Goal: Complete application form: Complete application form

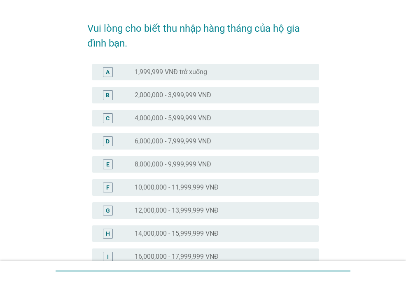
scroll to position [41, 0]
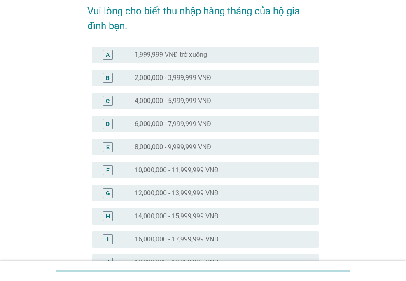
click at [148, 195] on label "12,000,000 - 13,999,999 VNĐ" at bounding box center [177, 193] width 84 height 8
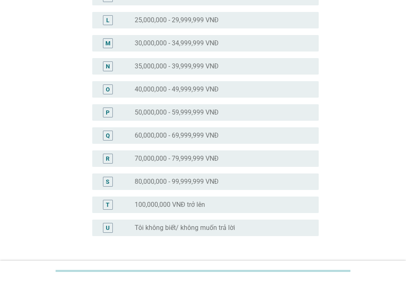
scroll to position [391, 0]
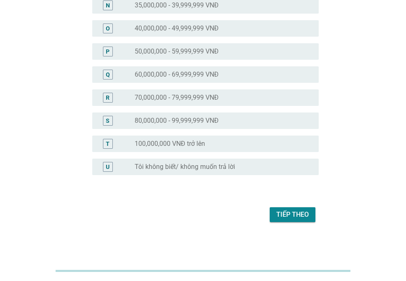
click at [297, 215] on div "Tiếp theo" at bounding box center [292, 215] width 33 height 10
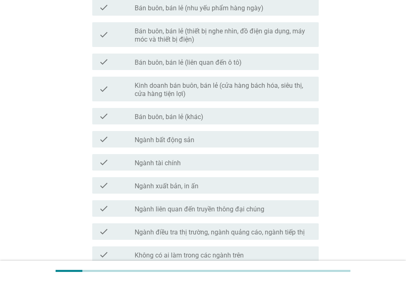
scroll to position [449, 0]
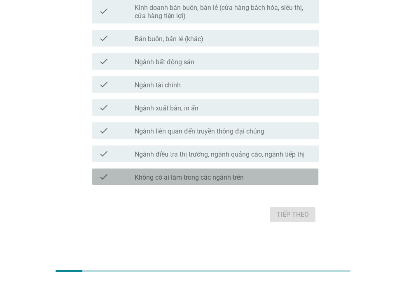
click at [165, 176] on label "Không có ai làm trong các ngành trên" at bounding box center [189, 177] width 109 height 8
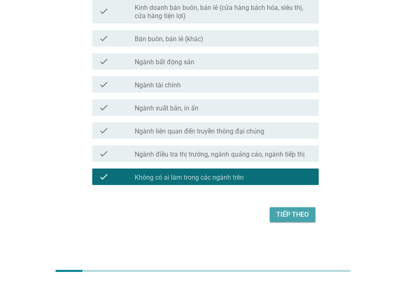
click at [297, 214] on div "Tiếp theo" at bounding box center [292, 215] width 33 height 10
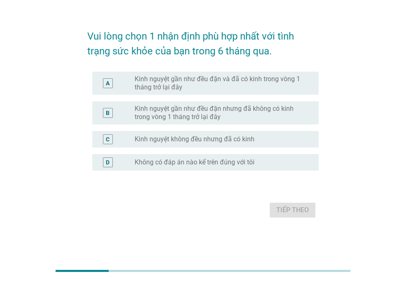
scroll to position [0, 0]
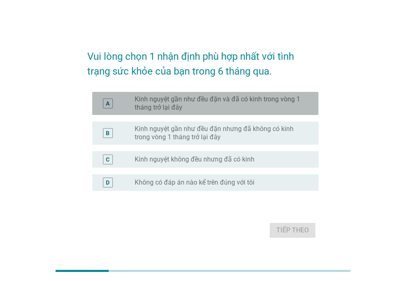
click at [190, 98] on label "Kinh nguyệt gần như đều đặn và đã có kinh trong vòng 1 tháng trở lại đây" at bounding box center [220, 103] width 171 height 16
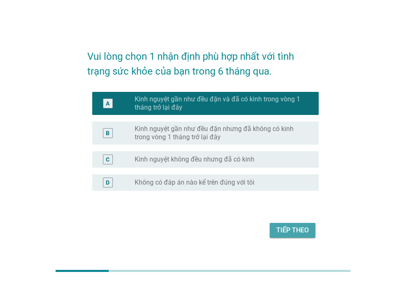
click at [292, 227] on div "Tiếp theo" at bounding box center [292, 230] width 33 height 10
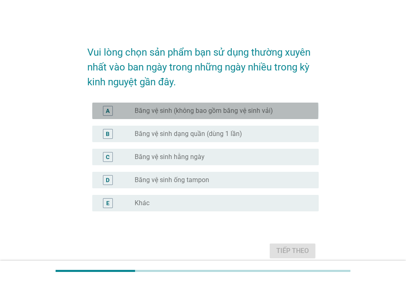
click at [204, 112] on label "Băng vệ sinh (không bao gồm băng vệ sinh vải)" at bounding box center [204, 111] width 138 height 8
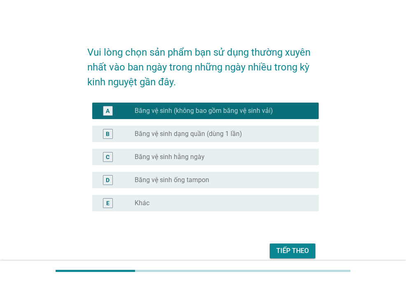
click at [202, 131] on label "Băng vệ sinh dạng quần (dùng 1 lần)" at bounding box center [189, 134] width 108 height 8
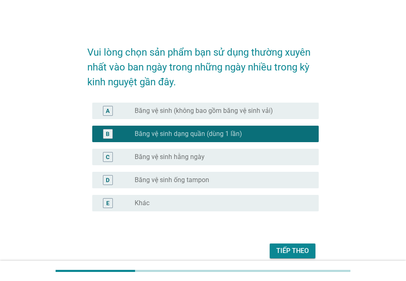
click at [193, 151] on div "C radio_button_unchecked Băng vệ sinh hằng ngày" at bounding box center [205, 157] width 226 height 16
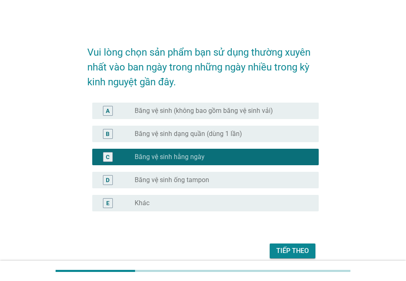
click at [208, 111] on label "Băng vệ sinh (không bao gồm băng vệ sinh vải)" at bounding box center [204, 111] width 138 height 8
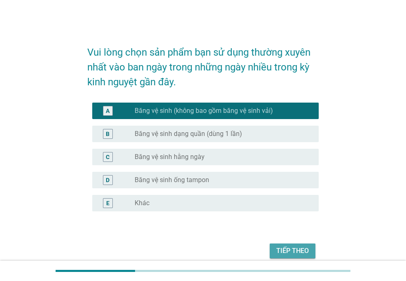
click at [299, 248] on div "Tiếp theo" at bounding box center [292, 251] width 33 height 10
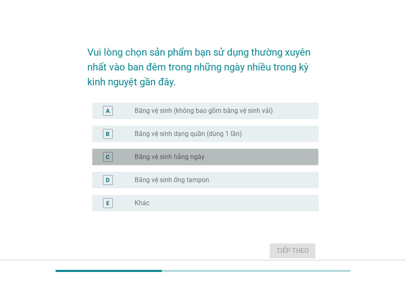
click at [214, 153] on div "radio_button_unchecked Băng vệ sinh hằng ngày" at bounding box center [220, 157] width 171 height 8
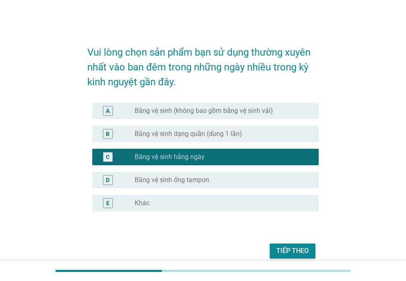
click at [223, 110] on label "Băng vệ sinh (không bao gồm băng vệ sinh vải)" at bounding box center [204, 111] width 138 height 8
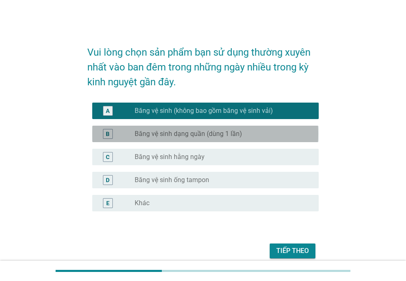
click at [218, 129] on div "radio_button_unchecked Băng vệ sinh dạng quần (dùng 1 lần)" at bounding box center [224, 134] width 178 height 10
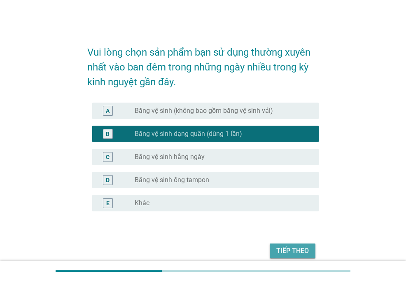
click at [288, 257] on button "Tiếp theo" at bounding box center [293, 251] width 46 height 15
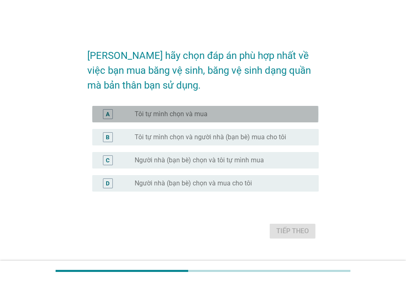
click at [218, 116] on div "radio_button_unchecked Tôi tự mình chọn và mua" at bounding box center [220, 114] width 171 height 8
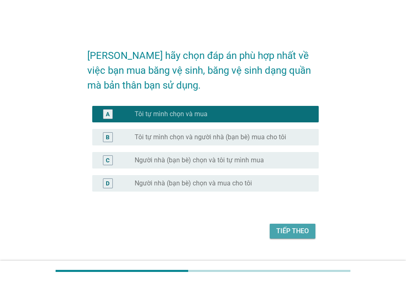
click at [275, 224] on button "Tiếp theo" at bounding box center [293, 231] width 46 height 15
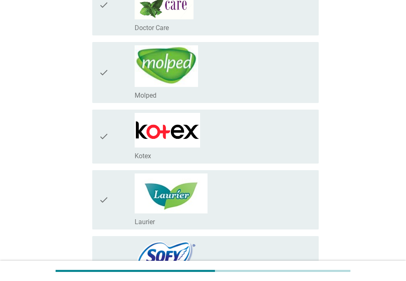
scroll to position [247, 0]
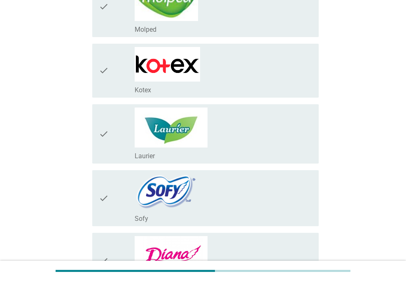
click at [204, 72] on div "check_box_outline_blank Kotex" at bounding box center [224, 70] width 178 height 47
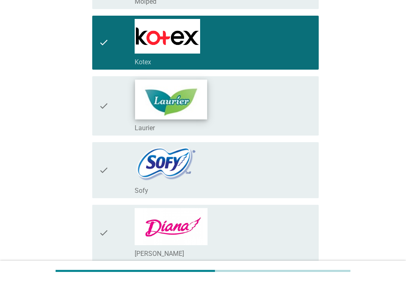
scroll to position [288, 0]
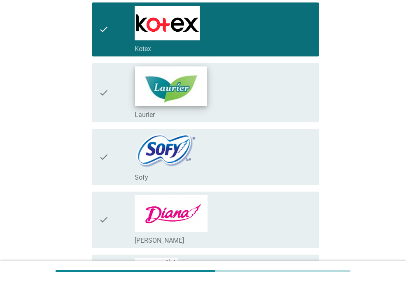
click at [199, 102] on img at bounding box center [171, 86] width 72 height 40
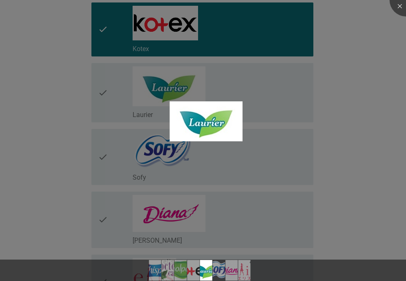
click at [359, 183] on div at bounding box center [203, 140] width 406 height 281
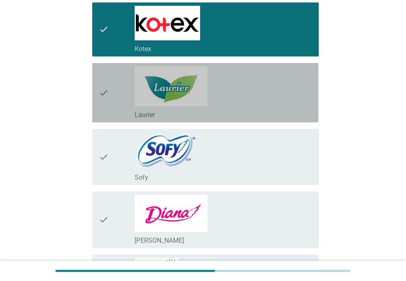
click at [272, 103] on div "check_box_outline_blank Laurier" at bounding box center [224, 92] width 178 height 53
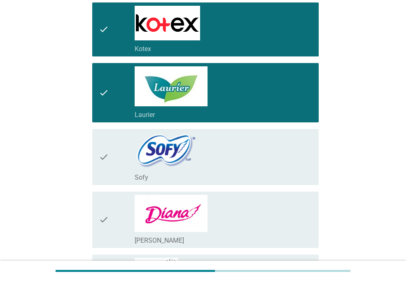
click at [256, 230] on div "check_box_outline_blank [PERSON_NAME]" at bounding box center [224, 220] width 178 height 50
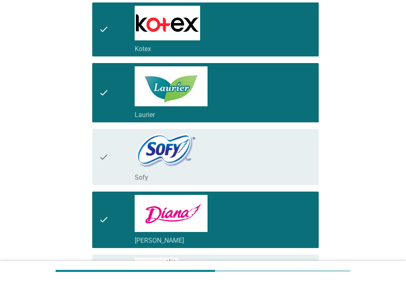
scroll to position [412, 0]
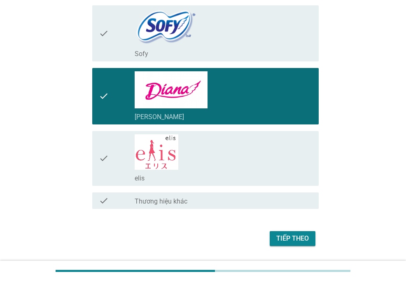
click at [286, 234] on div "Tiếp theo" at bounding box center [292, 239] width 33 height 10
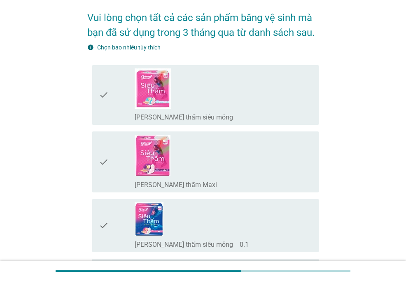
scroll to position [0, 0]
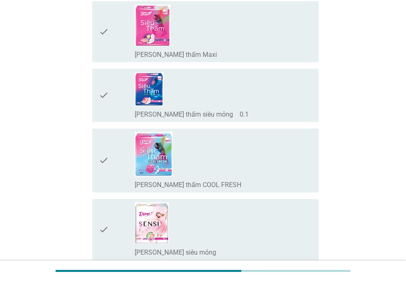
click at [207, 161] on div "check_box_outline_blank [PERSON_NAME] thấm COOL FRESH" at bounding box center [224, 160] width 178 height 57
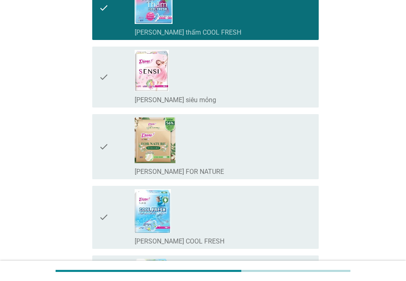
scroll to position [330, 0]
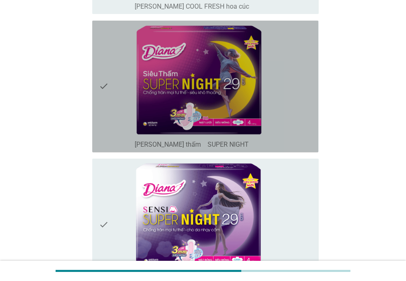
click at [290, 139] on div "check_box_outline_blank [PERSON_NAME] thấm　SUPER NIGHT" at bounding box center [224, 144] width 178 height 10
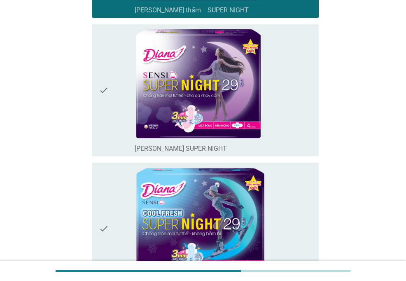
scroll to position [700, 0]
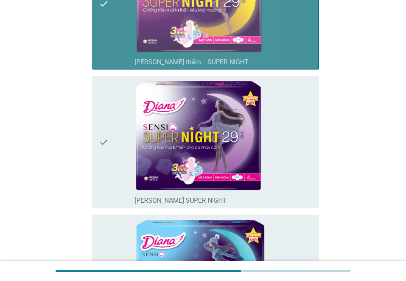
click at [298, 64] on div "check_box_outline_blank [PERSON_NAME] thấm　SUPER NIGHT" at bounding box center [224, 61] width 178 height 10
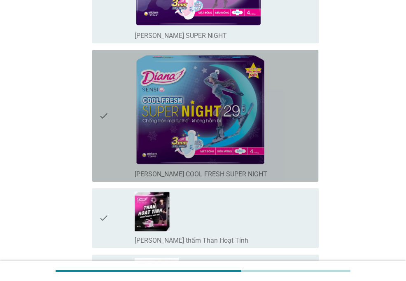
click at [297, 126] on div "check_box_outline_blank [PERSON_NAME] SENSI COOL FRESH SUPER NIGHT" at bounding box center [224, 115] width 178 height 125
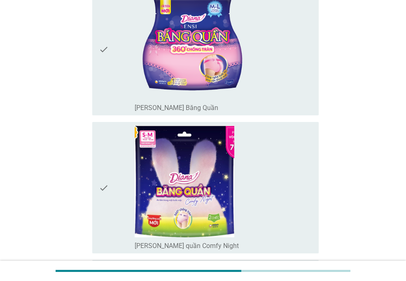
scroll to position [1195, 0]
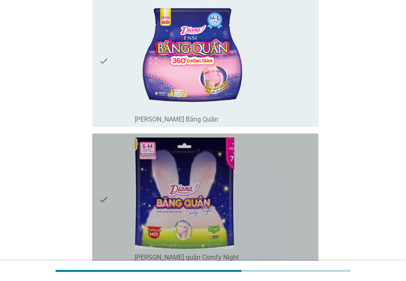
click at [287, 141] on div "check_box_outline_blank [PERSON_NAME] quần Comfy Night" at bounding box center [224, 199] width 178 height 125
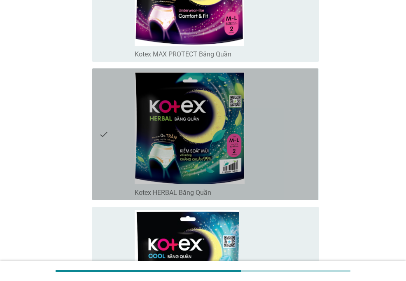
click at [287, 141] on div "check_box_outline_blank Kotex HERBAL Băng Quần" at bounding box center [224, 134] width 178 height 125
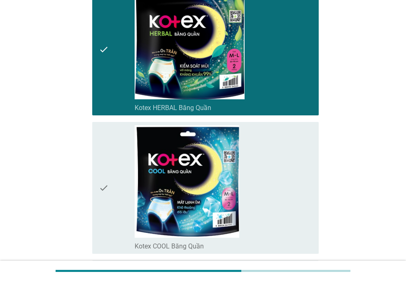
scroll to position [2431, 0]
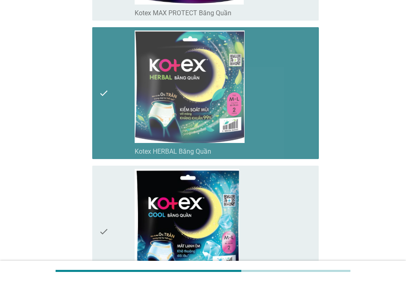
click at [287, 113] on div "check_box_outline_blank Kotex HERBAL Băng Quần" at bounding box center [224, 92] width 178 height 125
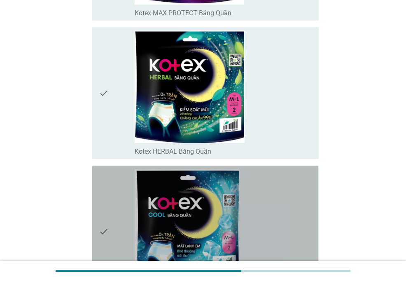
click at [279, 211] on div "check_box_outline_blank Kotex COOL Băng Quần" at bounding box center [224, 231] width 178 height 125
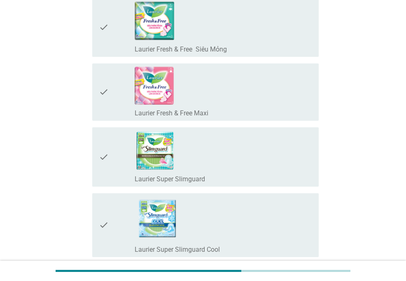
scroll to position [2843, 0]
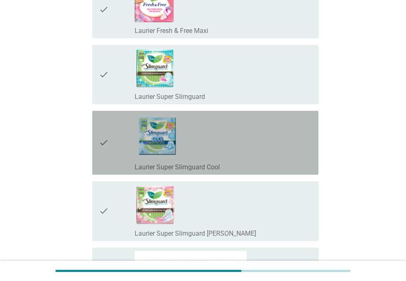
click at [265, 152] on div "check_box_outline_blank Laurier Super Slimguard Cool" at bounding box center [224, 142] width 178 height 57
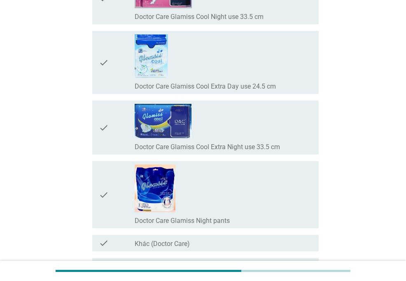
scroll to position [6737, 0]
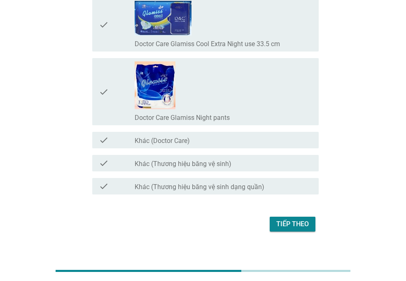
click at [310, 217] on button "Tiếp theo" at bounding box center [293, 224] width 46 height 15
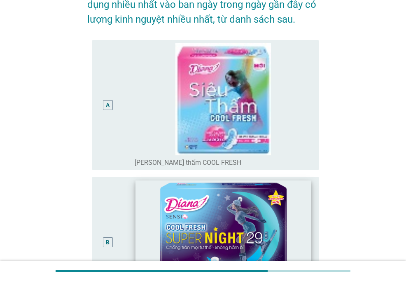
scroll to position [0, 0]
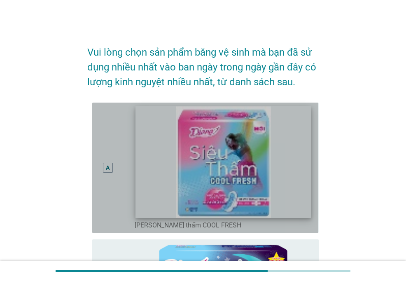
click at [205, 196] on img at bounding box center [224, 161] width 176 height 111
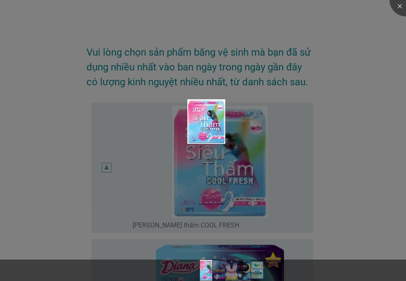
click at [354, 169] on div at bounding box center [203, 140] width 406 height 281
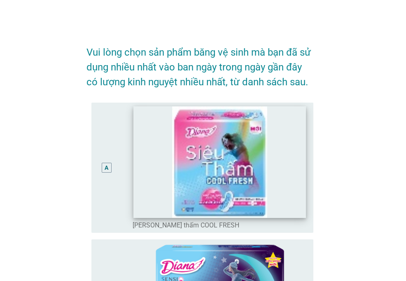
click at [306, 181] on img at bounding box center [220, 161] width 173 height 111
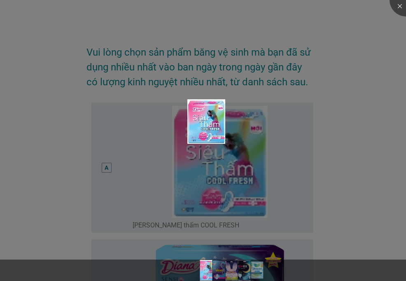
click at [347, 176] on div at bounding box center [203, 140] width 406 height 281
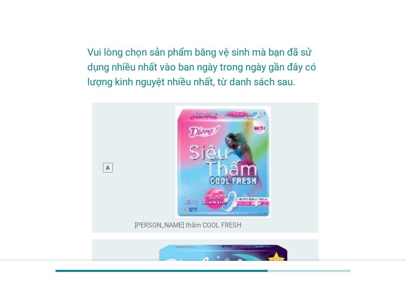
click at [105, 167] on div "A" at bounding box center [108, 168] width 10 height 10
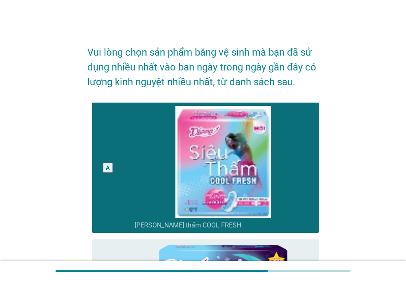
scroll to position [124, 0]
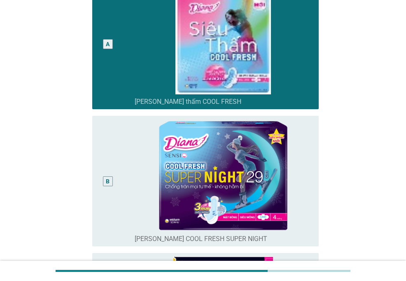
click at [109, 185] on div "B" at bounding box center [108, 181] width 10 height 10
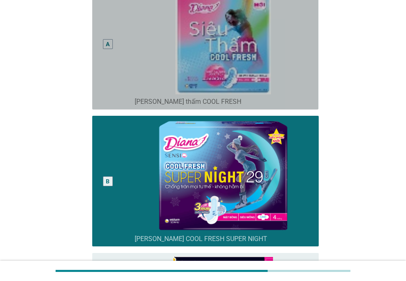
click at [110, 43] on div "A" at bounding box center [108, 44] width 10 height 10
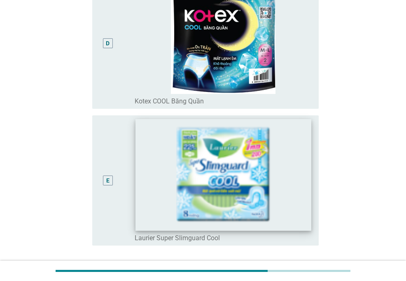
scroll to position [607, 0]
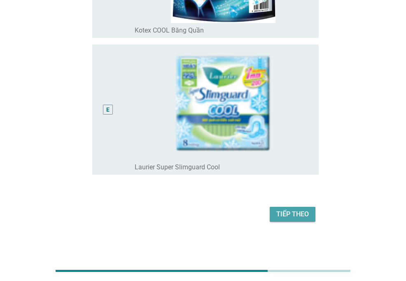
click at [296, 215] on div "Tiếp theo" at bounding box center [292, 214] width 33 height 10
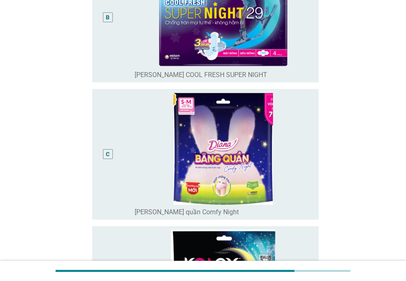
scroll to position [288, 0]
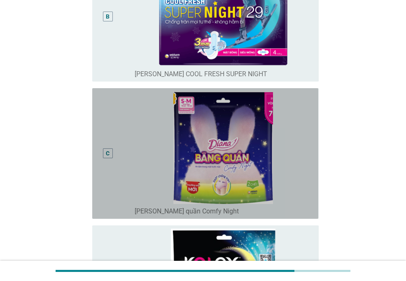
click at [103, 153] on div "C" at bounding box center [108, 153] width 10 height 10
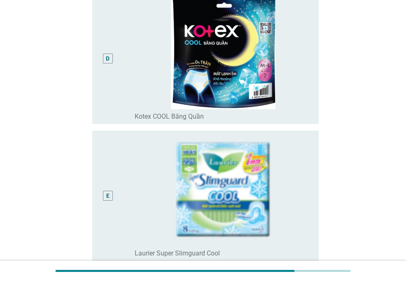
scroll to position [618, 0]
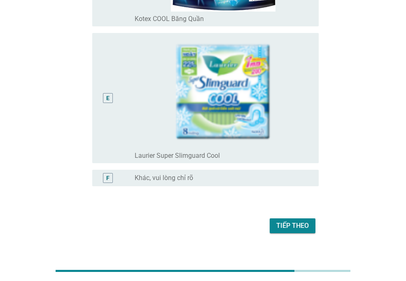
click at [283, 221] on div "Tiếp theo" at bounding box center [292, 226] width 33 height 10
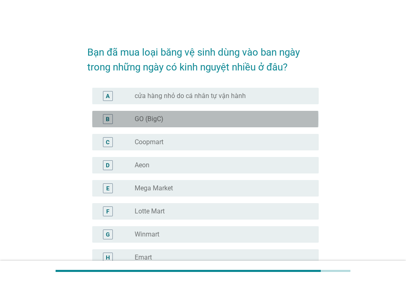
click at [142, 119] on label "GO (BigC)" at bounding box center [149, 119] width 29 height 8
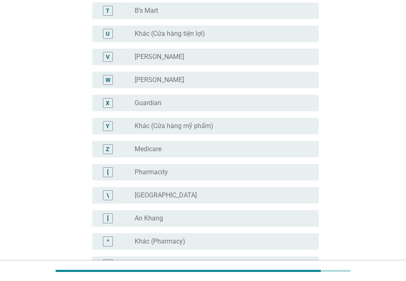
scroll to position [536, 0]
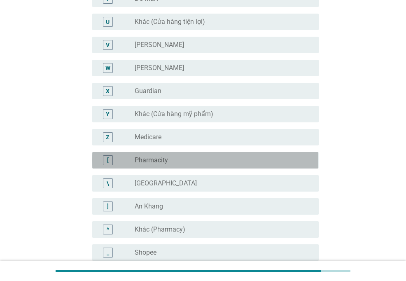
click at [160, 157] on label "Pharmacity" at bounding box center [151, 160] width 33 height 8
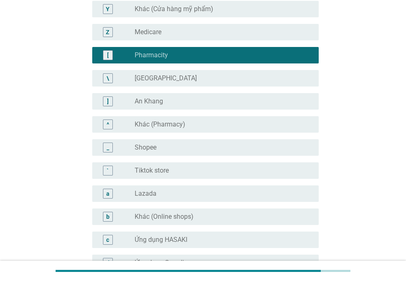
scroll to position [659, 0]
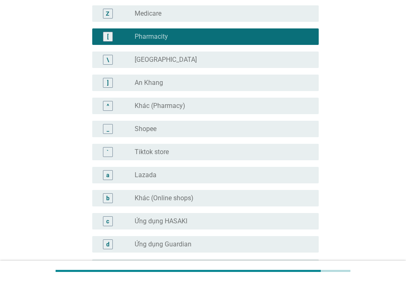
click at [164, 128] on div "radio_button_unchecked Shopee" at bounding box center [220, 129] width 171 height 8
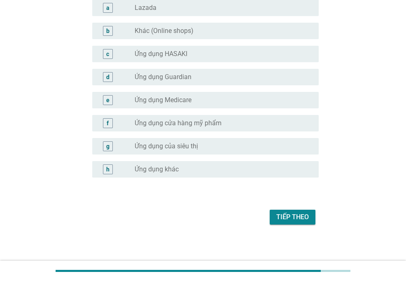
scroll to position [829, 0]
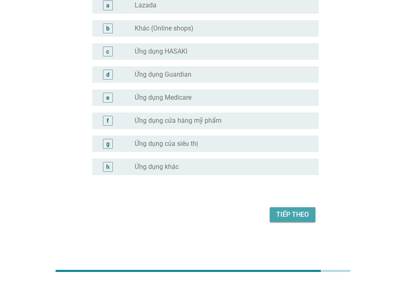
click at [297, 213] on div "Tiếp theo" at bounding box center [292, 215] width 33 height 10
